Goal: Task Accomplishment & Management: Use online tool/utility

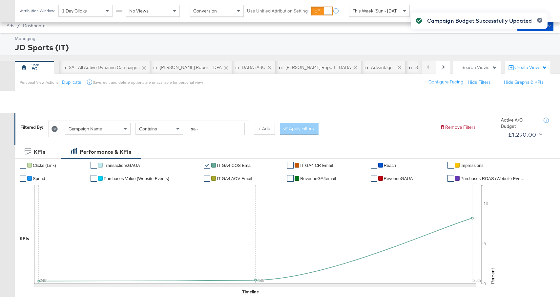
scroll to position [293, 0]
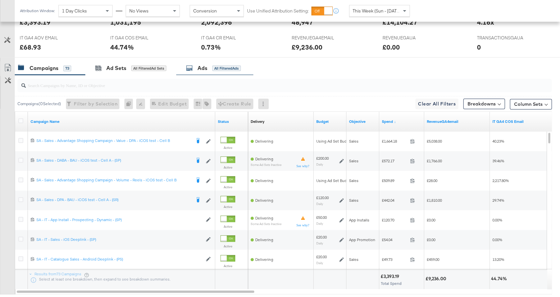
click at [225, 64] on div "Ads All Filtered Ads" at bounding box center [213, 68] width 55 height 8
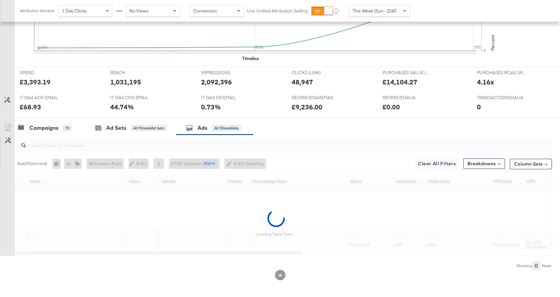
click at [177, 149] on div at bounding box center [284, 144] width 535 height 13
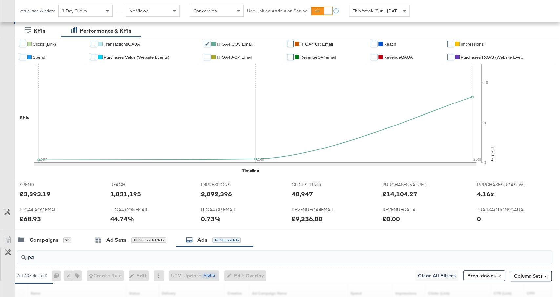
scroll to position [0, 0]
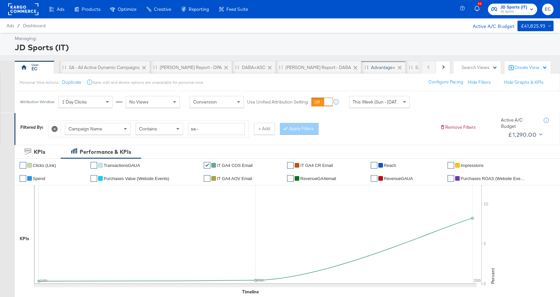
type input "pa"
click at [371, 67] on div "Advantage+" at bounding box center [383, 67] width 24 height 6
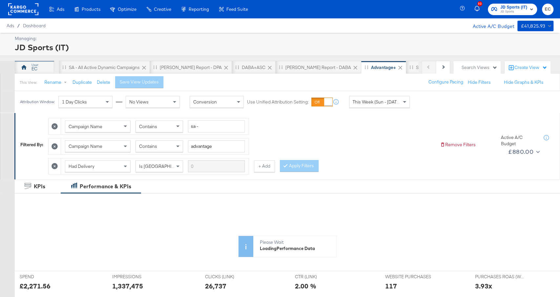
click at [30, 67] on div "EC" at bounding box center [34, 67] width 39 height 13
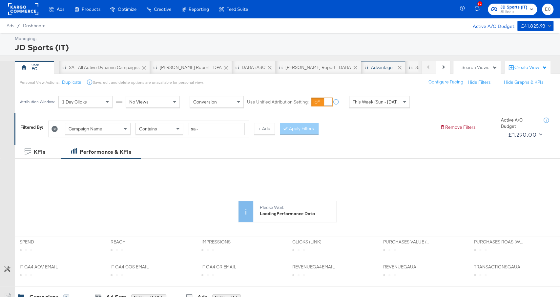
click at [361, 61] on div "Advantage+" at bounding box center [383, 67] width 44 height 13
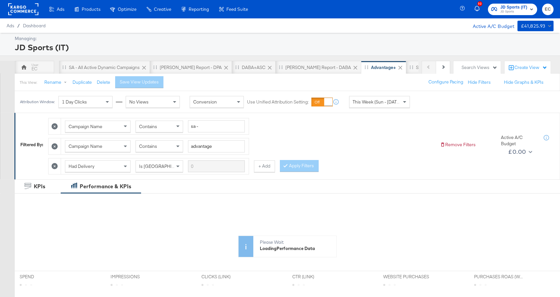
click at [371, 106] on div "This Week (Sun - [DATE])" at bounding box center [380, 101] width 60 height 11
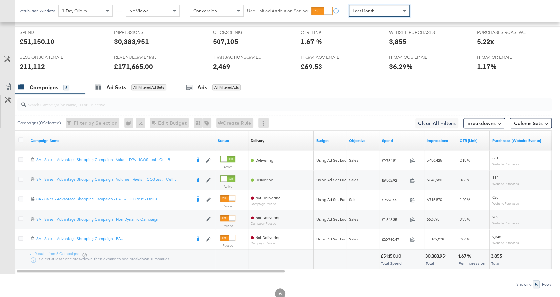
scroll to position [262, 0]
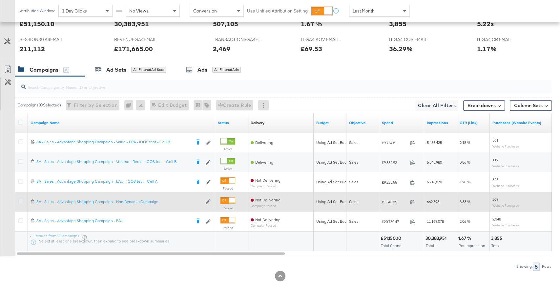
click at [18, 198] on icon at bounding box center [20, 200] width 5 height 5
click at [0, 0] on input "checkbox" at bounding box center [0, 0] width 0 height 0
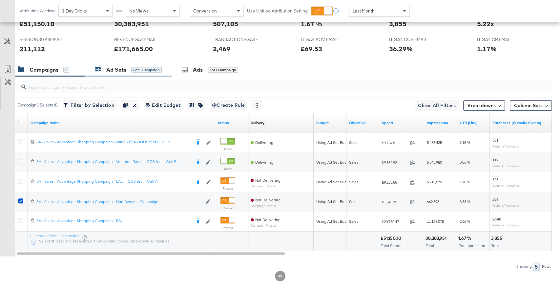
click at [126, 69] on div "Ad Sets" at bounding box center [116, 70] width 20 height 8
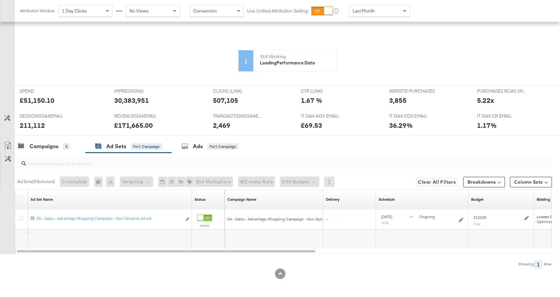
scroll to position [183, 0]
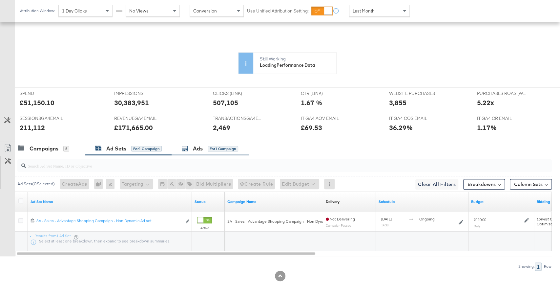
click at [185, 145] on icon at bounding box center [184, 148] width 7 height 7
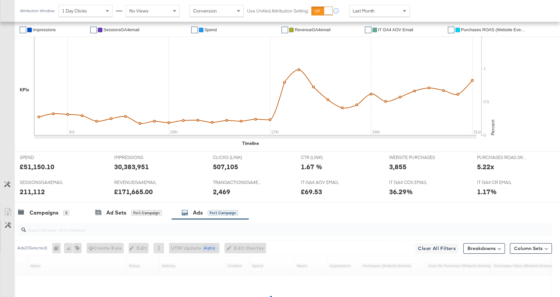
scroll to position [266, 0]
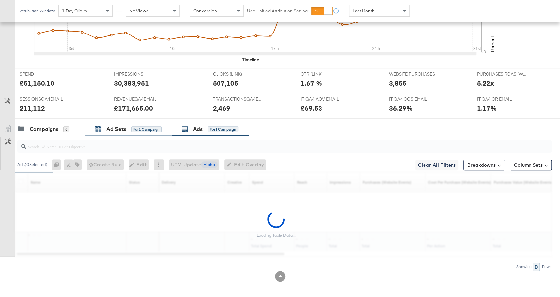
click at [134, 127] on div "for 1 Campaign" at bounding box center [146, 129] width 31 height 6
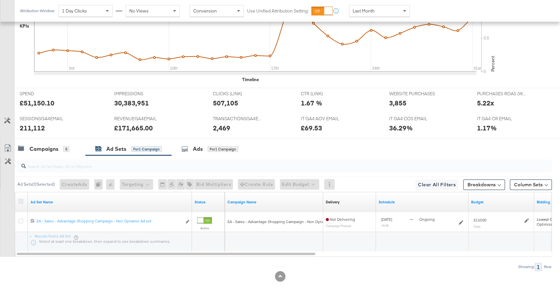
click at [20, 200] on icon at bounding box center [20, 201] width 5 height 5
click at [0, 0] on input "checkbox" at bounding box center [0, 0] width 0 height 0
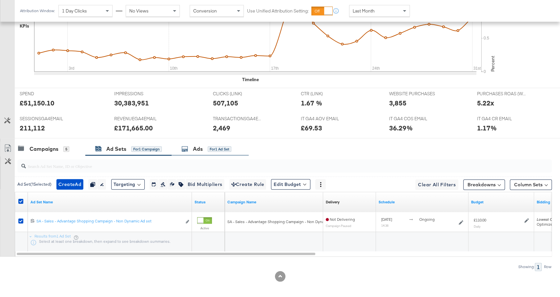
click at [209, 149] on div "for 1 Ad Set" at bounding box center [220, 149] width 24 height 6
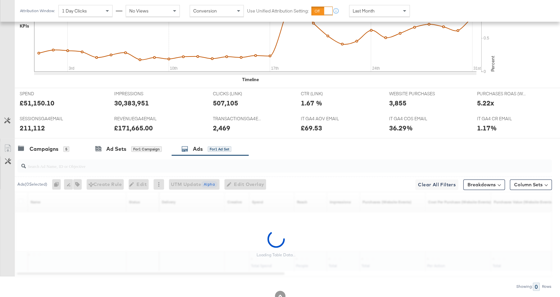
scroll to position [266, 0]
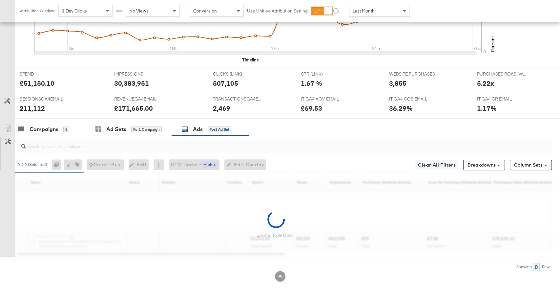
click at [239, 142] on input "search" at bounding box center [265, 143] width 478 height 13
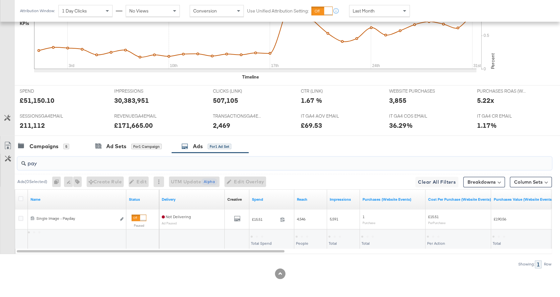
scroll to position [247, 0]
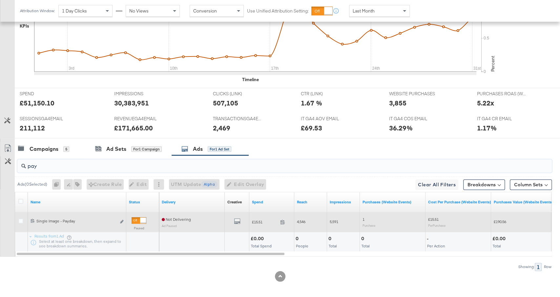
type input "pay"
click at [119, 220] on div "Edit ad" at bounding box center [120, 221] width 8 height 7
click at [122, 220] on icon "link" at bounding box center [121, 222] width 3 height 4
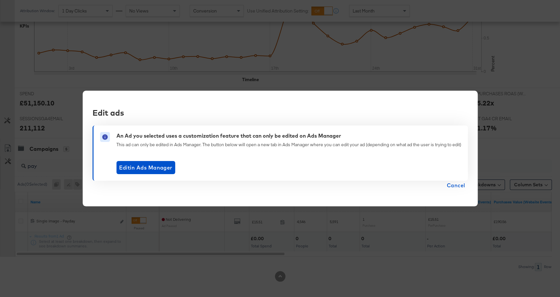
click at [455, 184] on span "Cancel" at bounding box center [456, 185] width 18 height 9
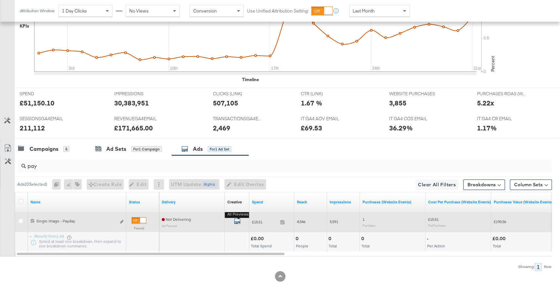
click at [240, 218] on icon "default" at bounding box center [237, 221] width 7 height 7
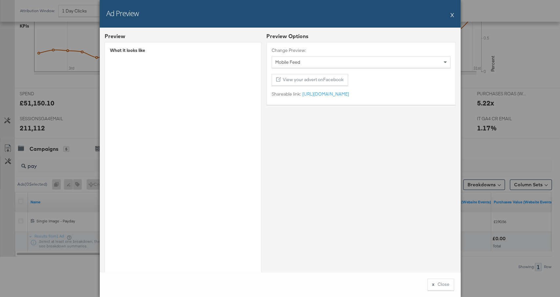
click at [453, 16] on button "X" at bounding box center [453, 14] width 4 height 13
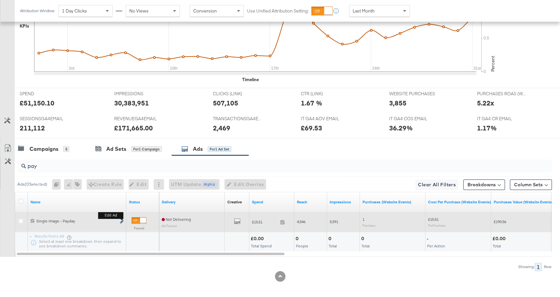
click at [121, 220] on icon "link" at bounding box center [121, 222] width 3 height 4
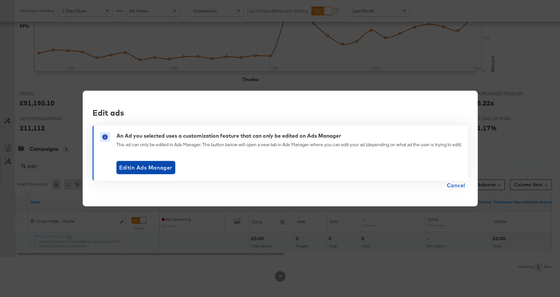
click at [135, 165] on span "Edit in Ads Manager" at bounding box center [145, 167] width 53 height 9
